Goal: Information Seeking & Learning: Learn about a topic

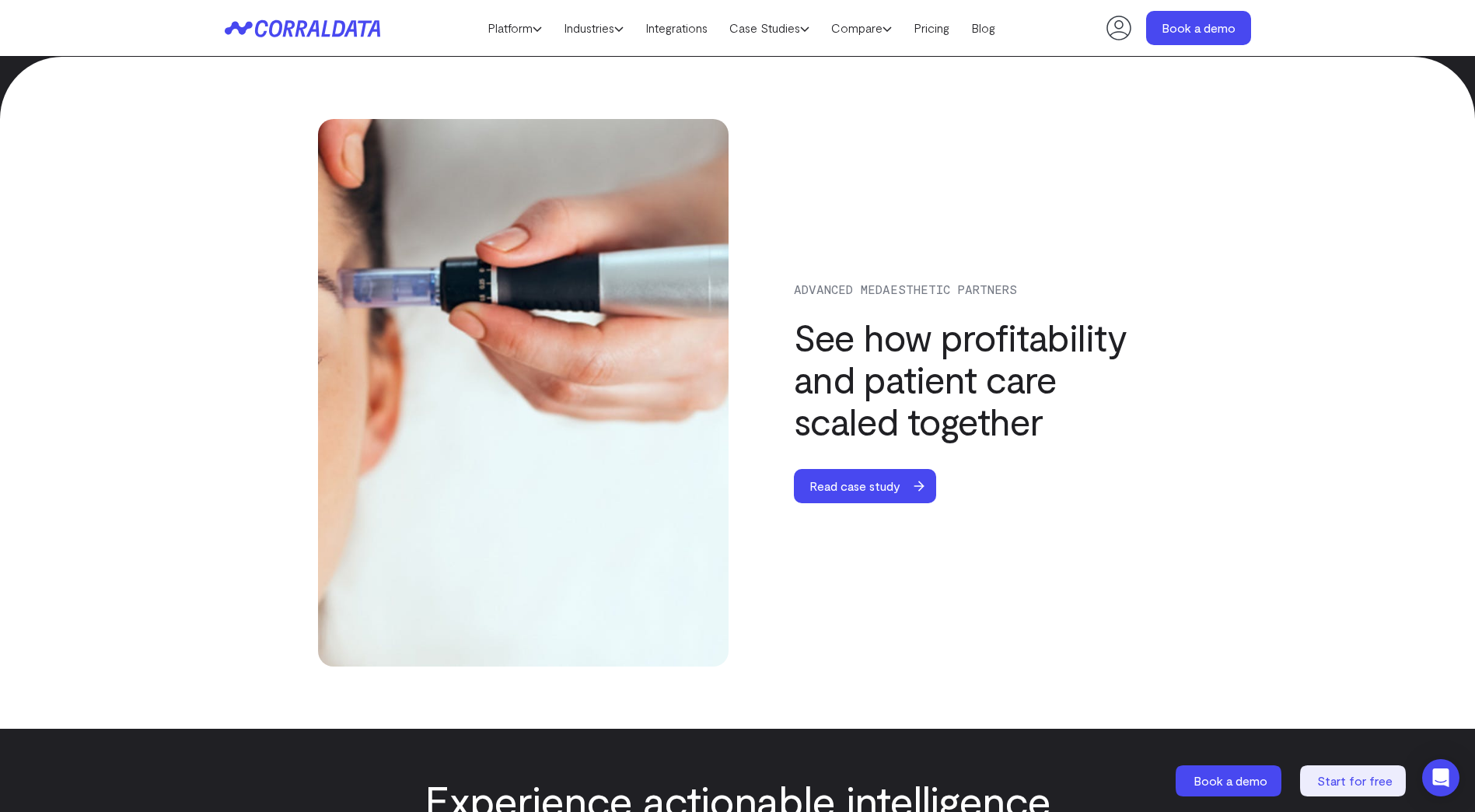
scroll to position [5229, 0]
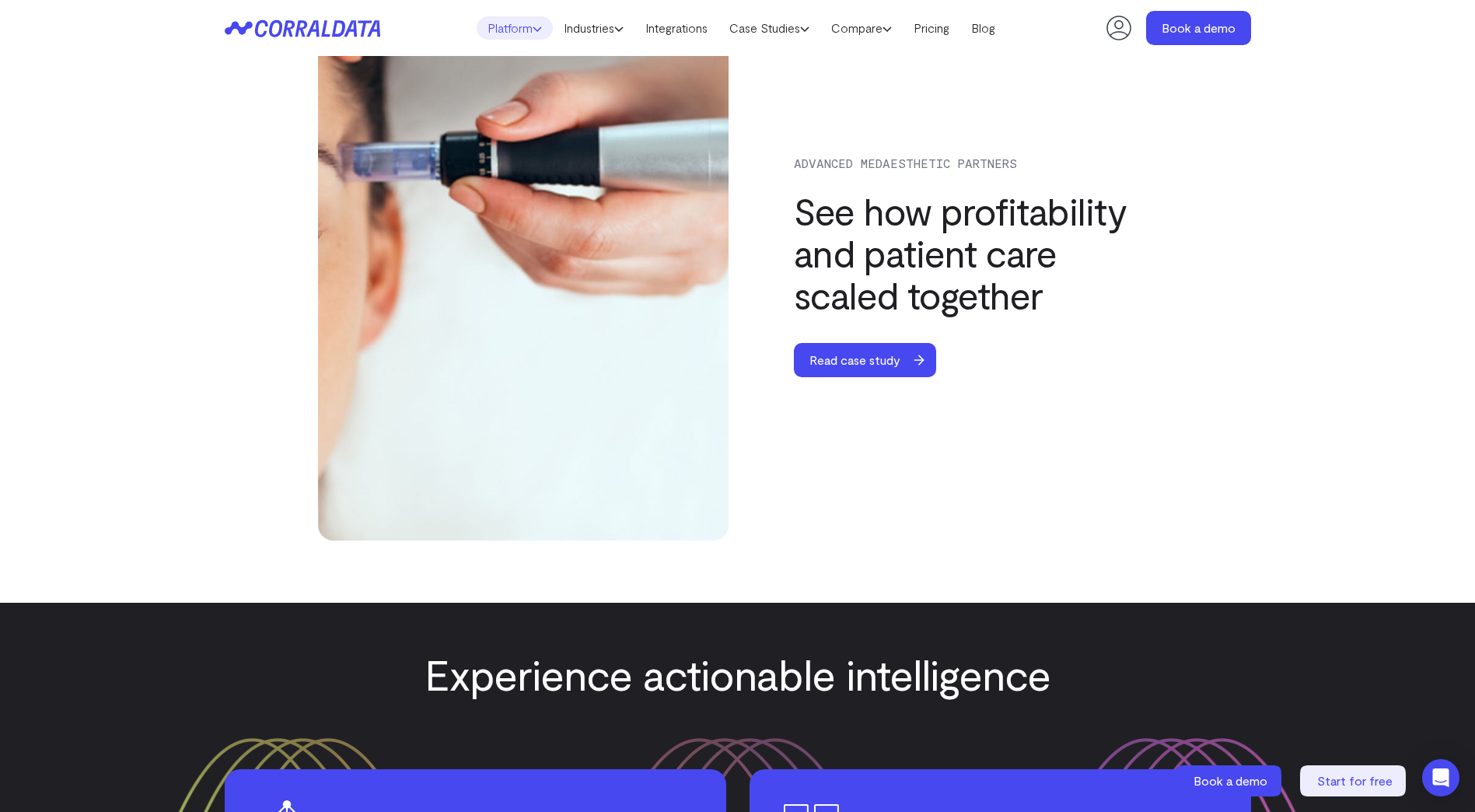
click at [514, 25] on link "Platform" at bounding box center [514, 28] width 76 height 24
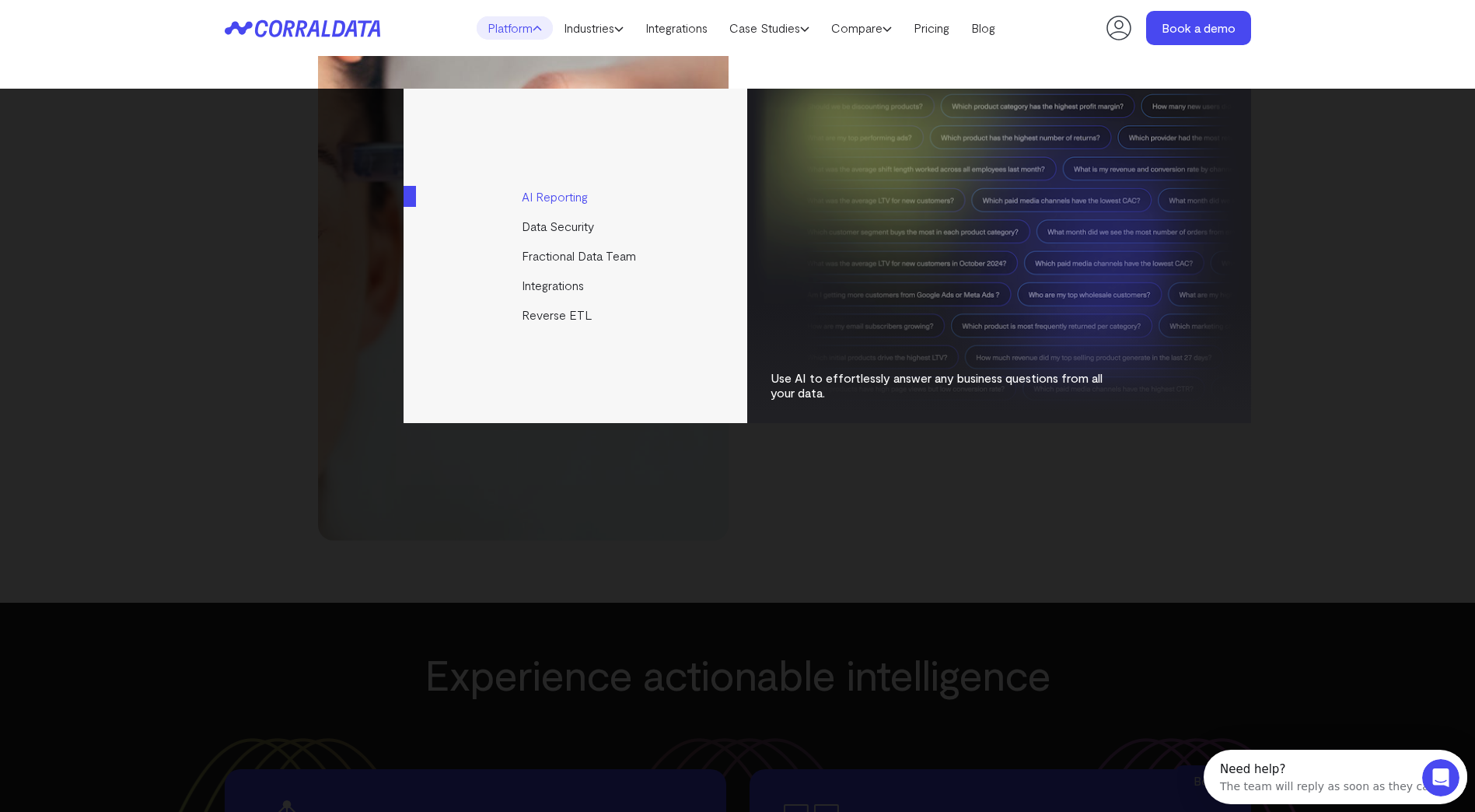
click at [572, 195] on link "AI Reporting" at bounding box center [577, 196] width 346 height 30
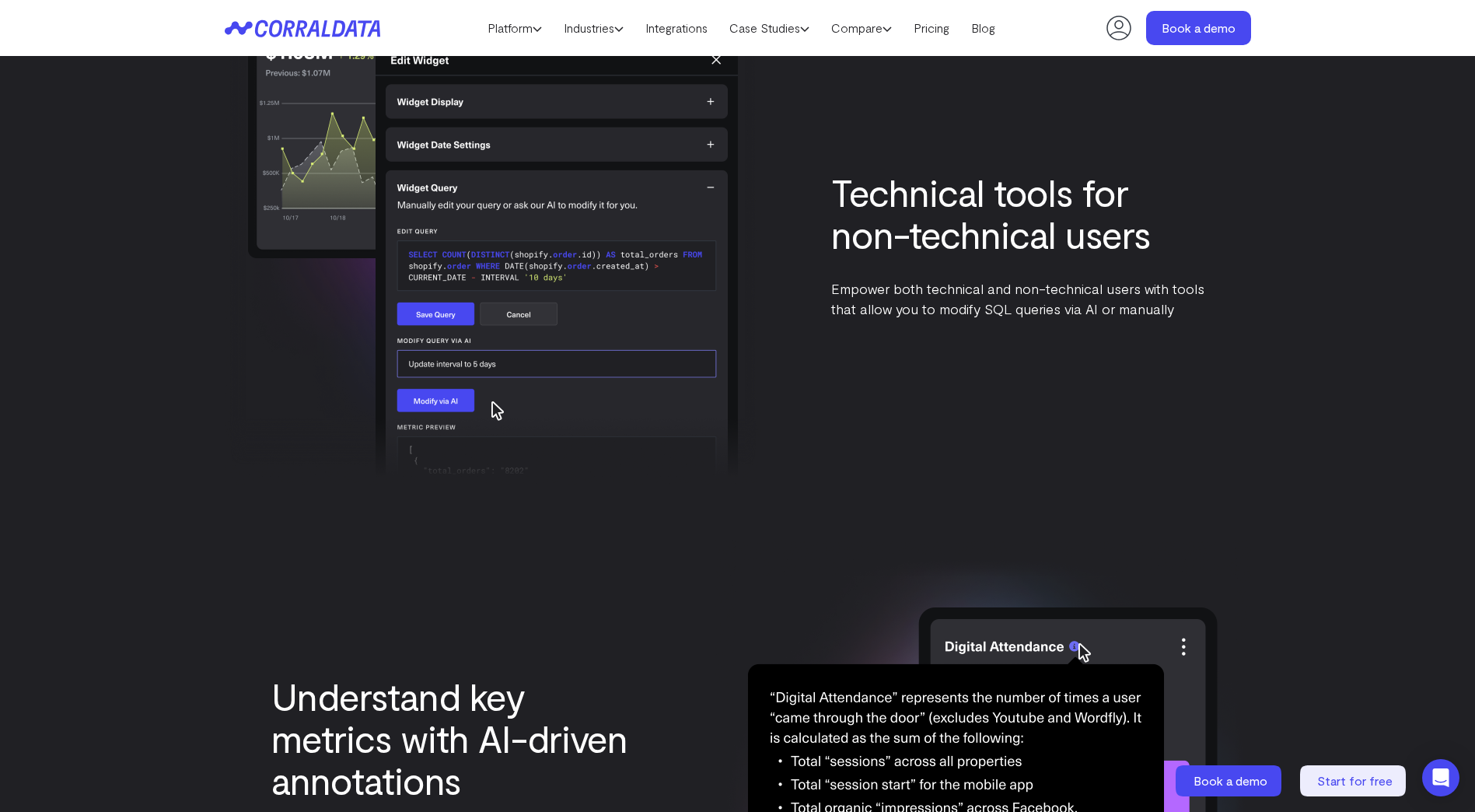
scroll to position [3958, 0]
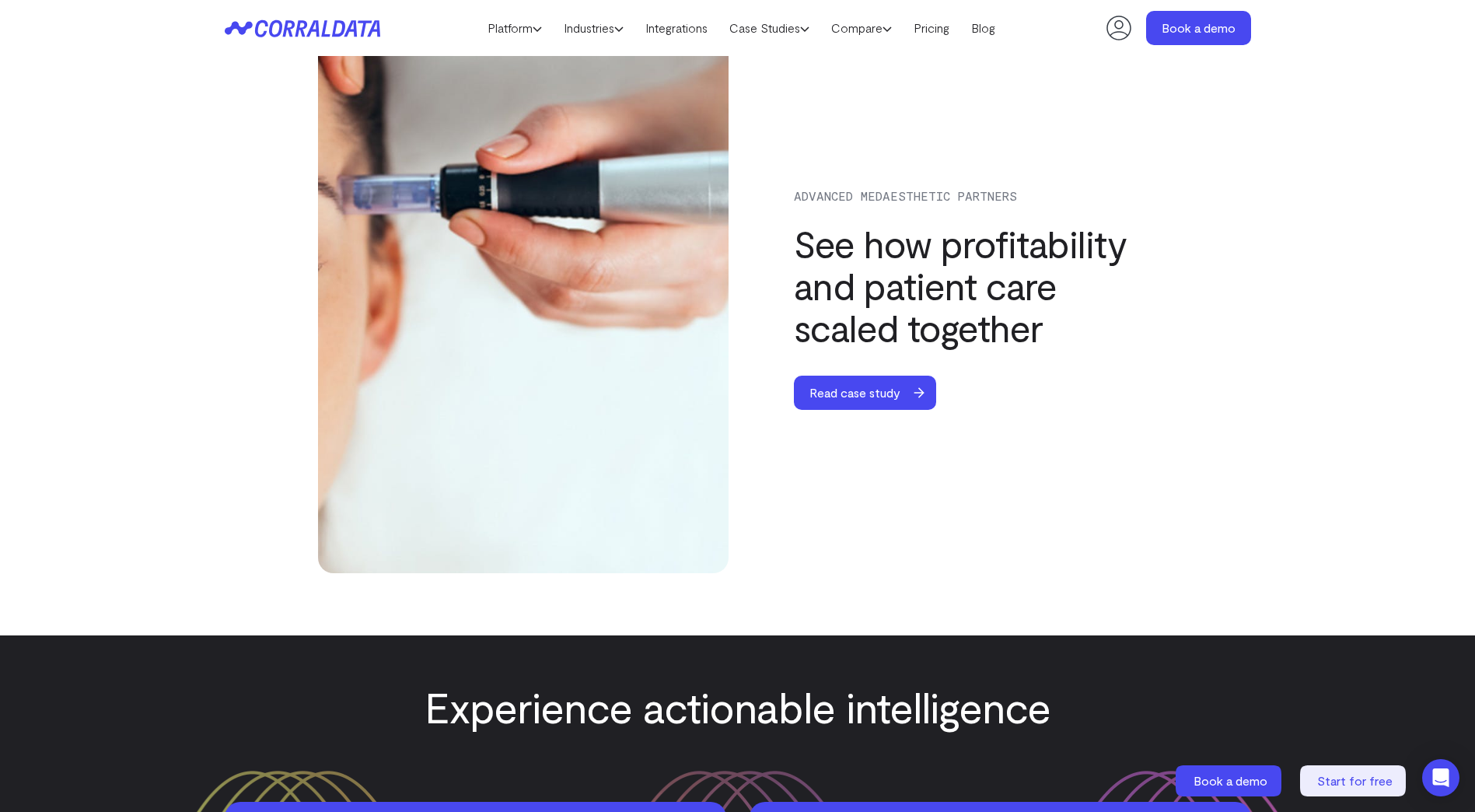
scroll to position [5229, 0]
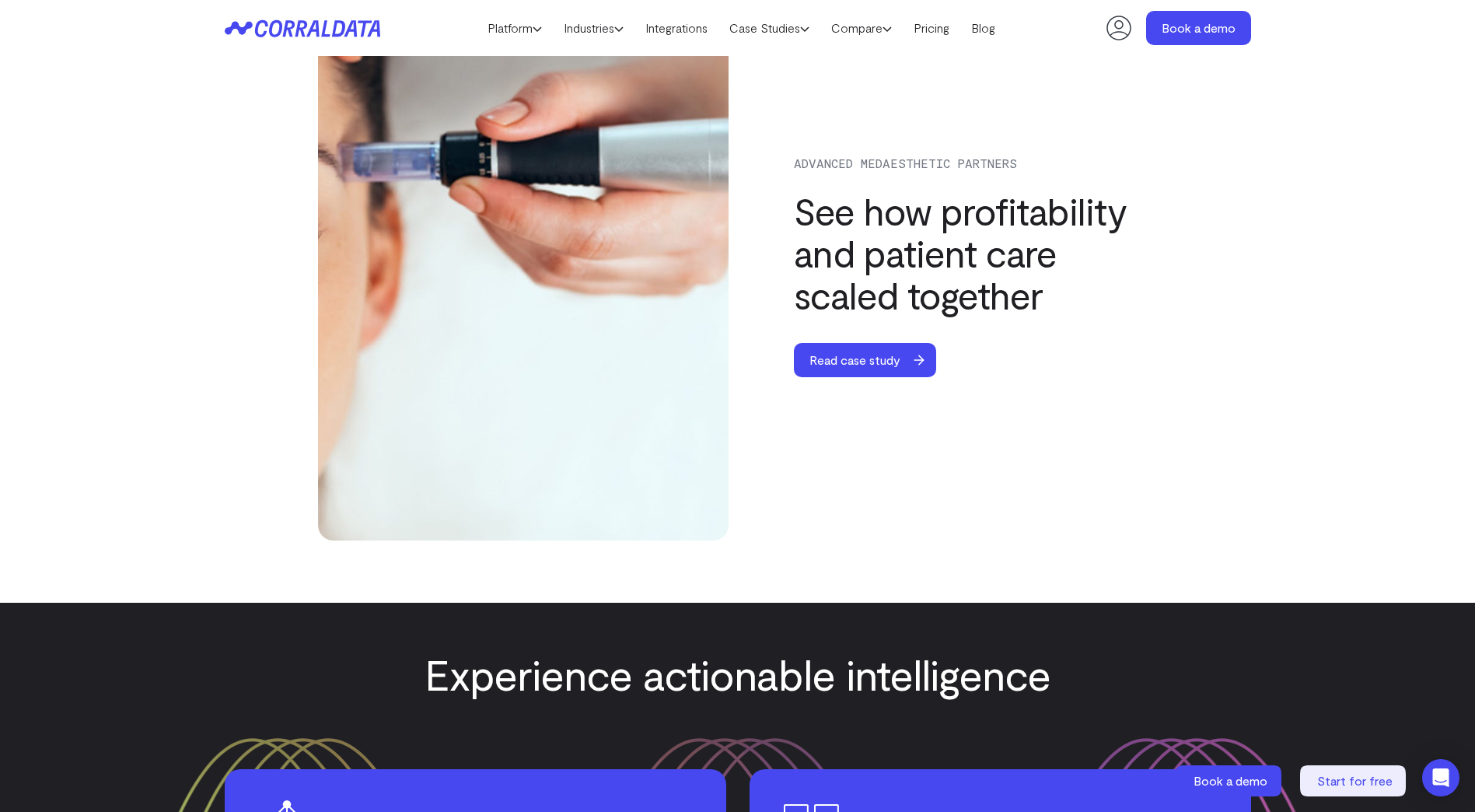
click at [802, 459] on div "Advanced Medaesthetic Partners See how profitability and patient care scaled to…" at bounding box center [761, 266] width 886 height 547
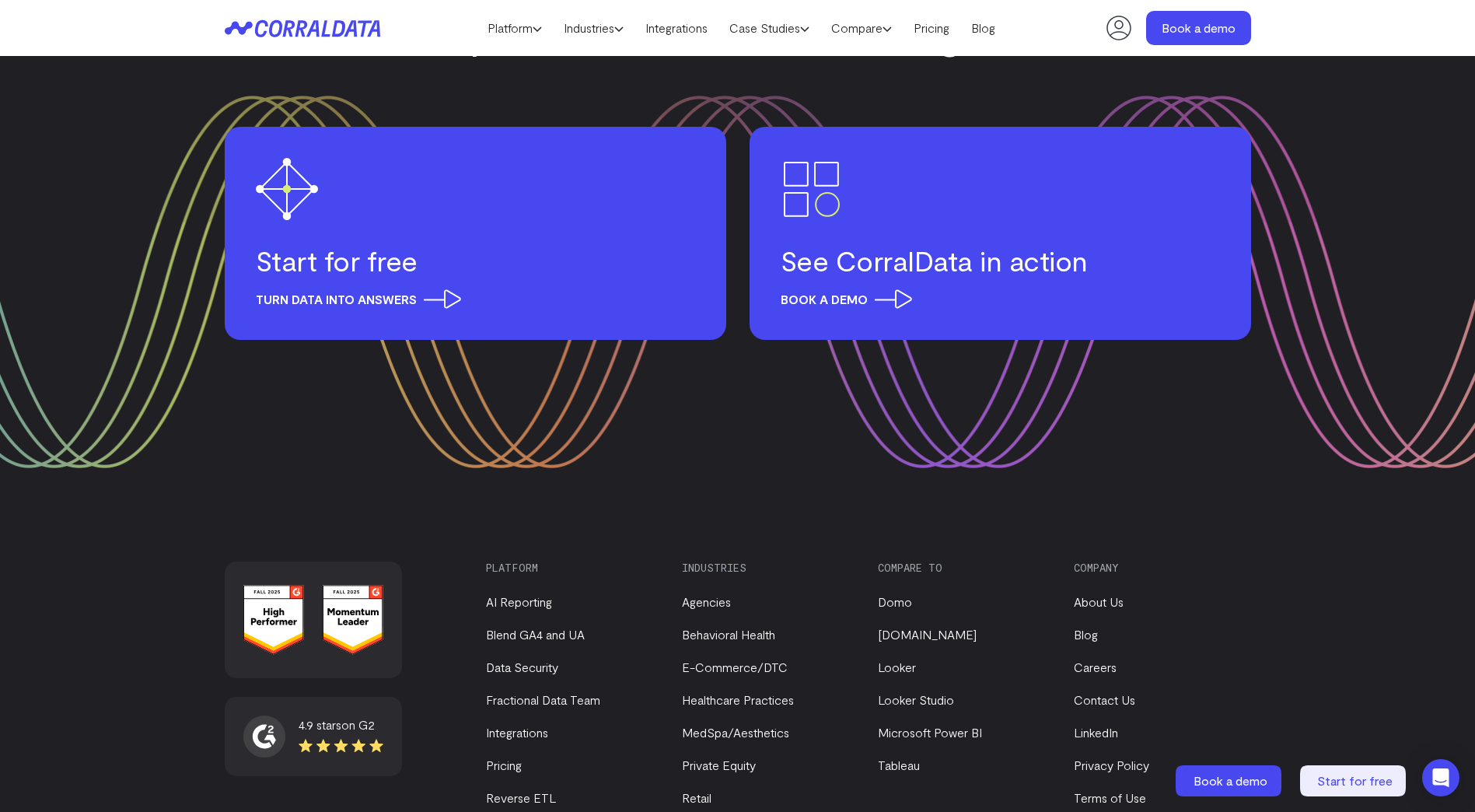
scroll to position [5914, 0]
